Goal: Navigation & Orientation: Find specific page/section

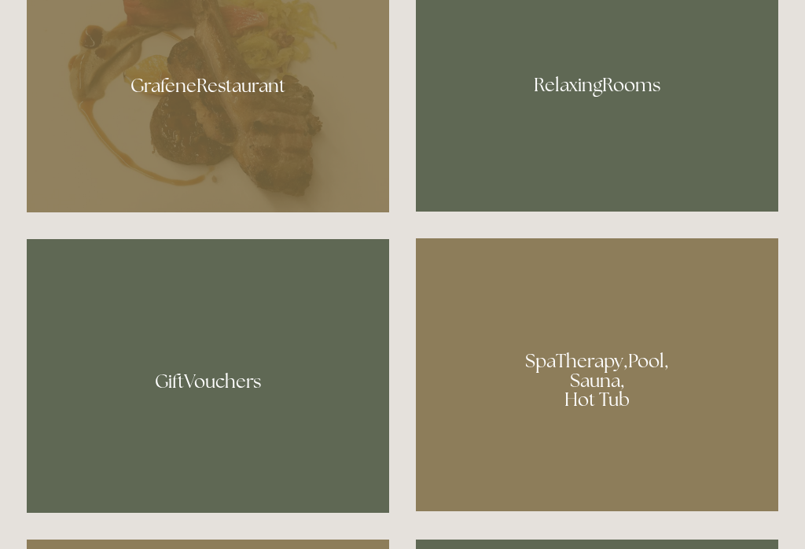
scroll to position [995, 0]
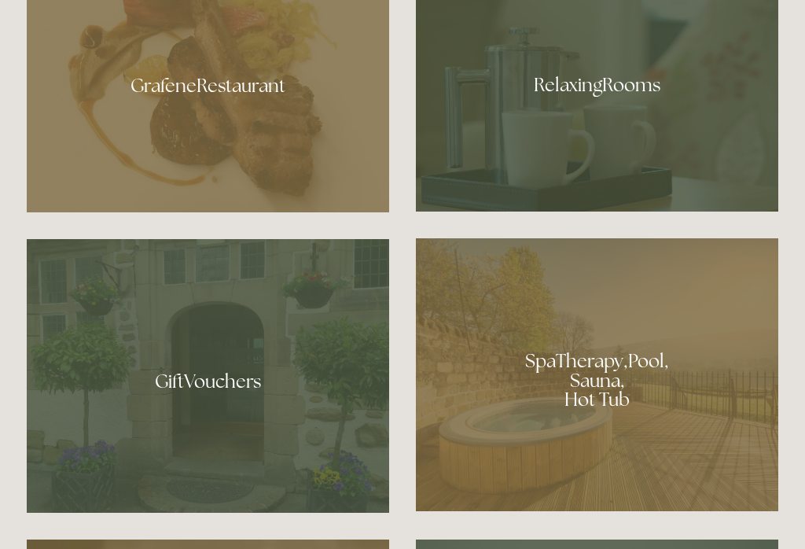
click at [627, 112] on div at bounding box center [597, 79] width 363 height 264
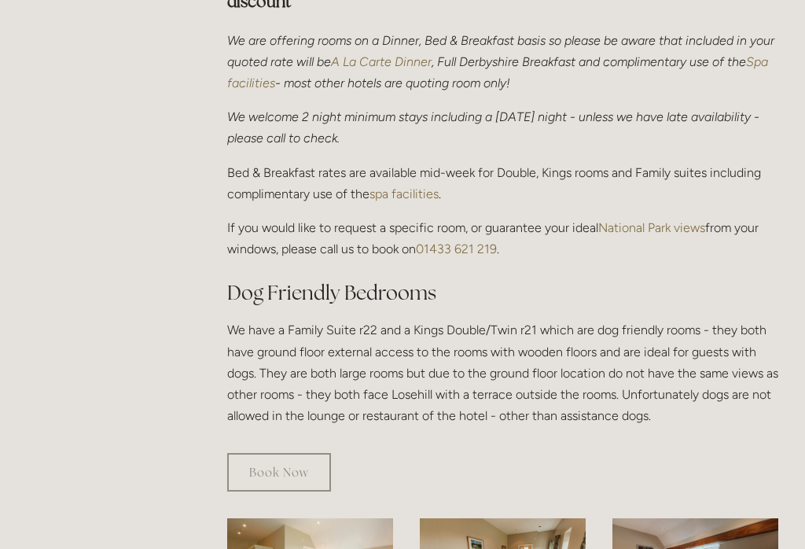
scroll to position [627, 0]
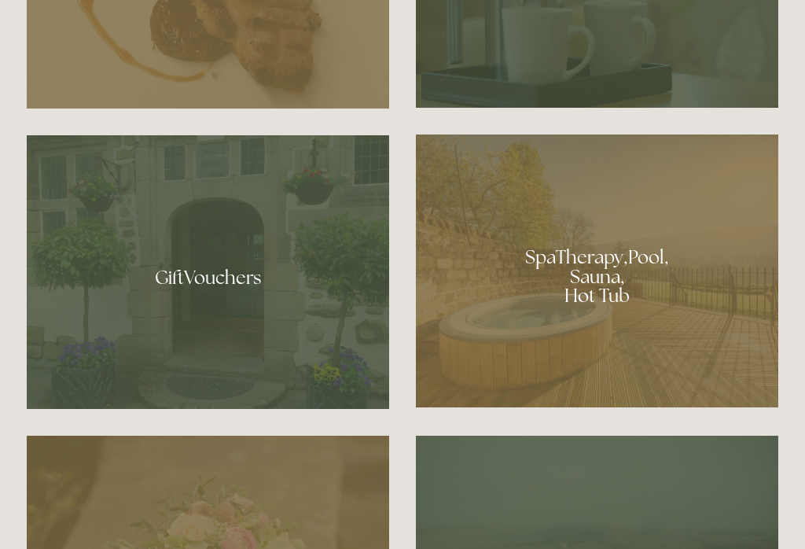
scroll to position [1099, 0]
click at [598, 293] on div at bounding box center [597, 270] width 363 height 273
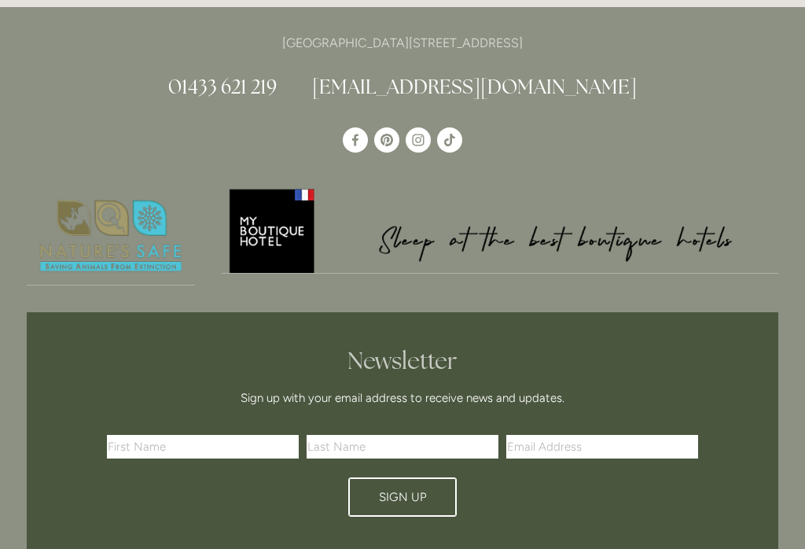
scroll to position [1868, 0]
click at [282, 186] on img at bounding box center [501, 229] width 558 height 87
